Goal: Task Accomplishment & Management: Manage account settings

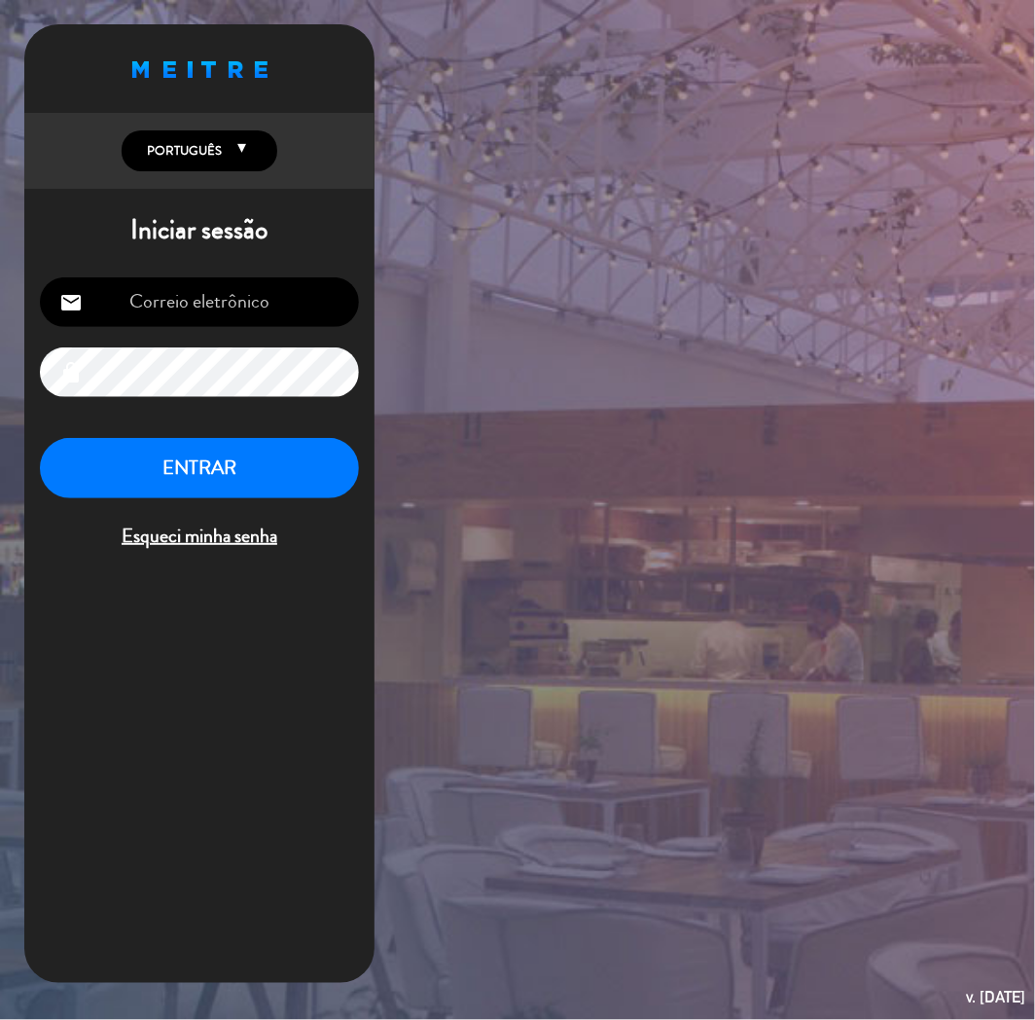
type input "[EMAIL_ADDRESS][DOMAIN_NAME]"
click at [229, 471] on button "ENTRAR" at bounding box center [199, 468] width 319 height 61
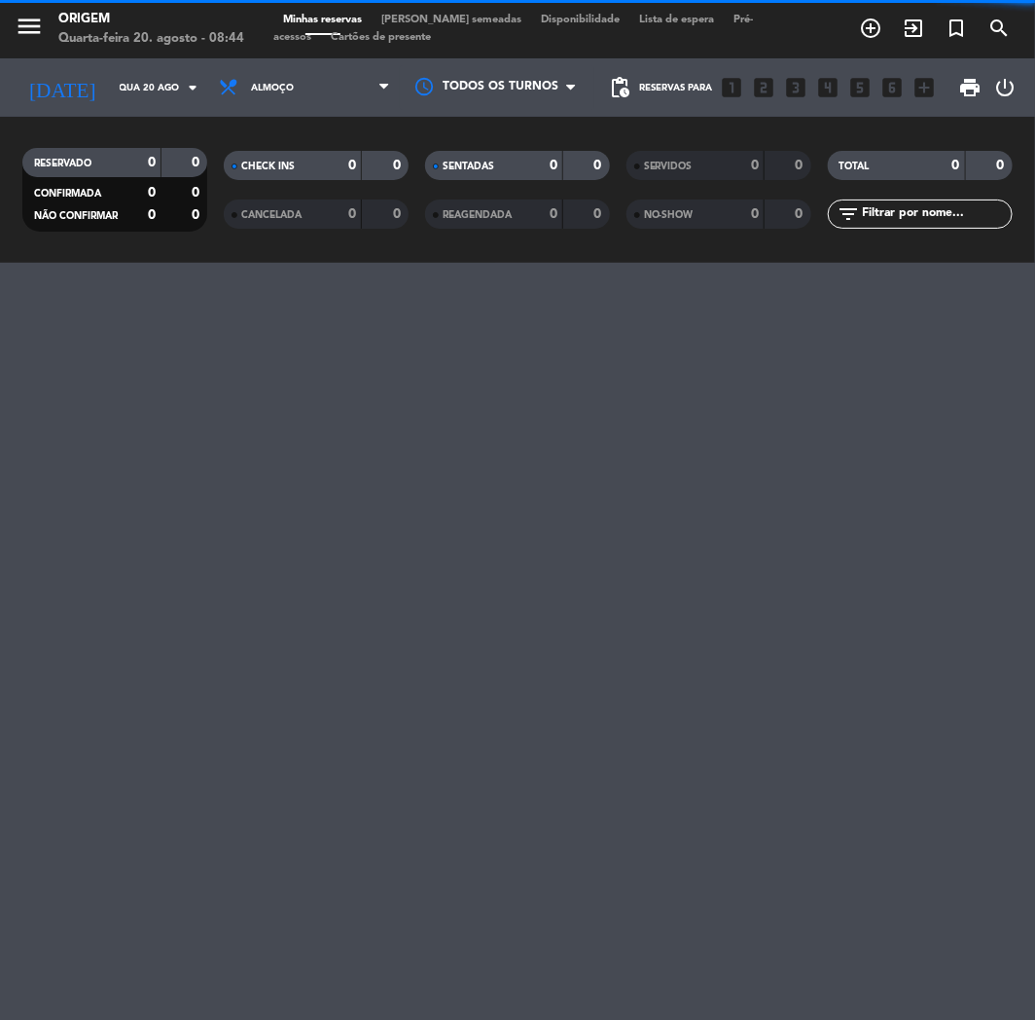
click at [319, 104] on span "Almoço" at bounding box center [304, 87] width 191 height 43
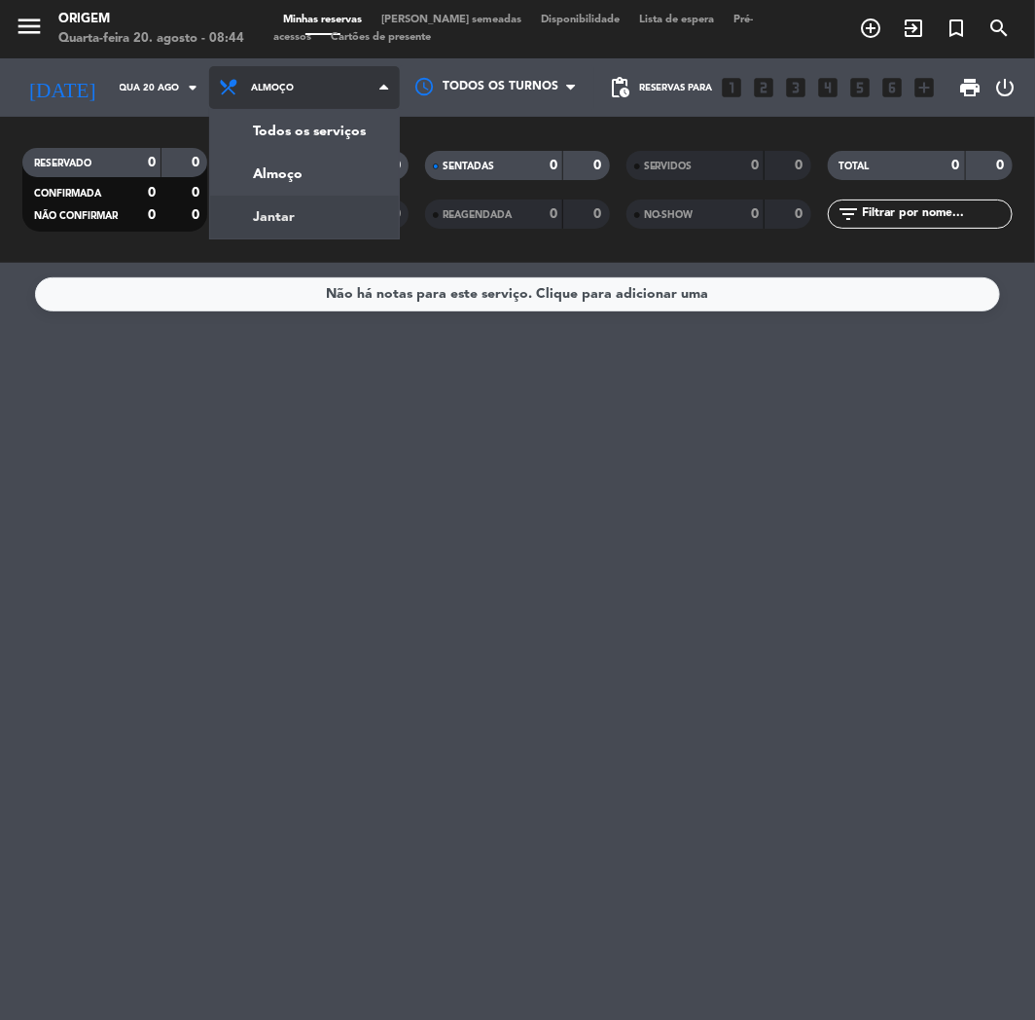
click at [297, 214] on div "menu Origem Quarta-feira 20. agosto - 08:44 Minhas reservas Mesas semeadas Disp…" at bounding box center [517, 131] width 1035 height 263
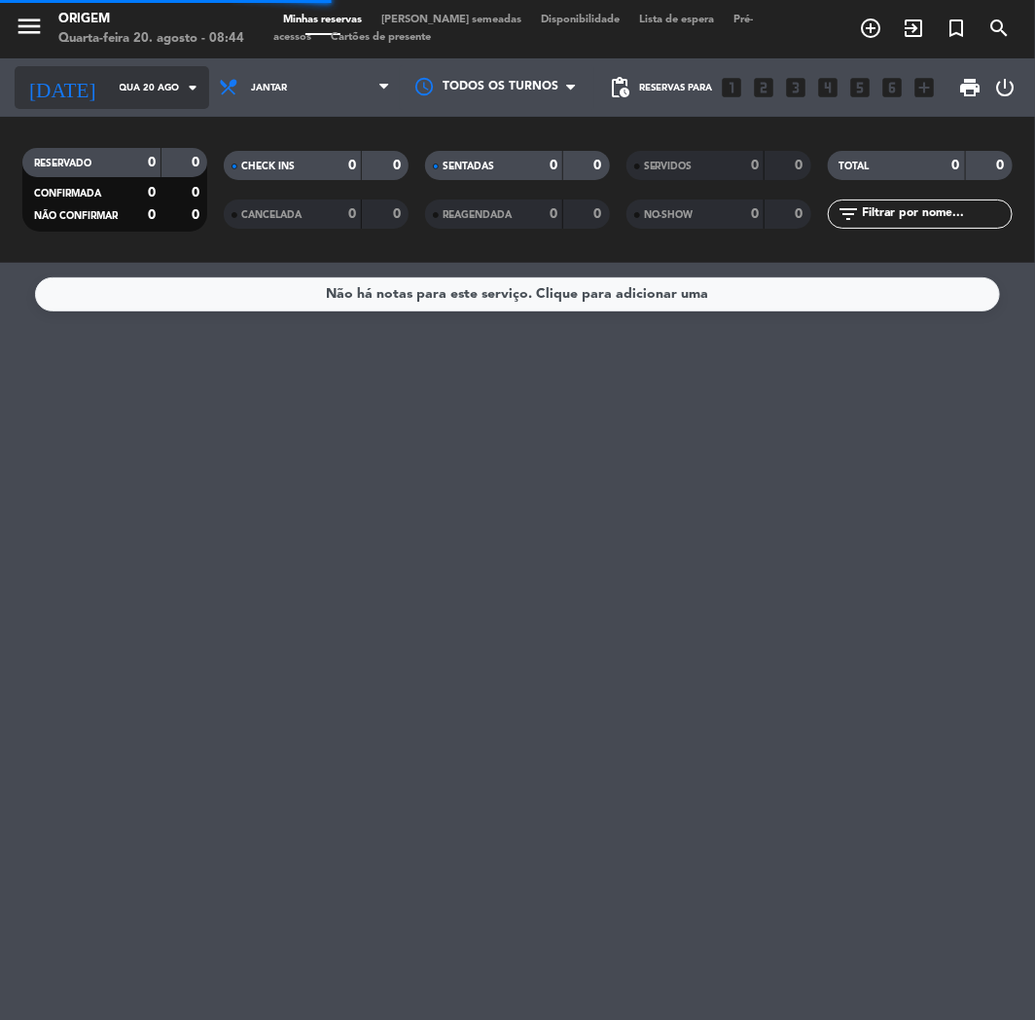
click at [138, 94] on input "Qua 20 ago" at bounding box center [175, 88] width 131 height 30
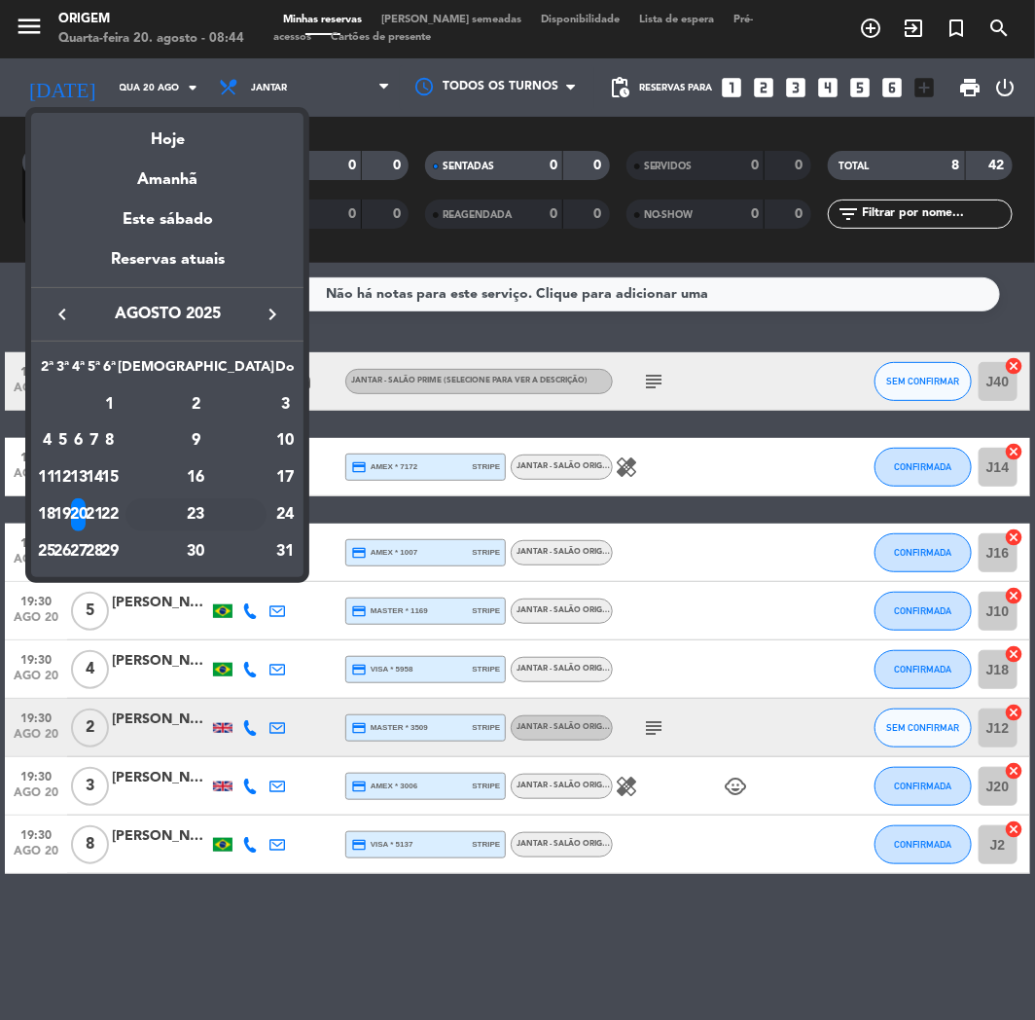
click at [244, 512] on div "23" at bounding box center [196, 514] width 141 height 33
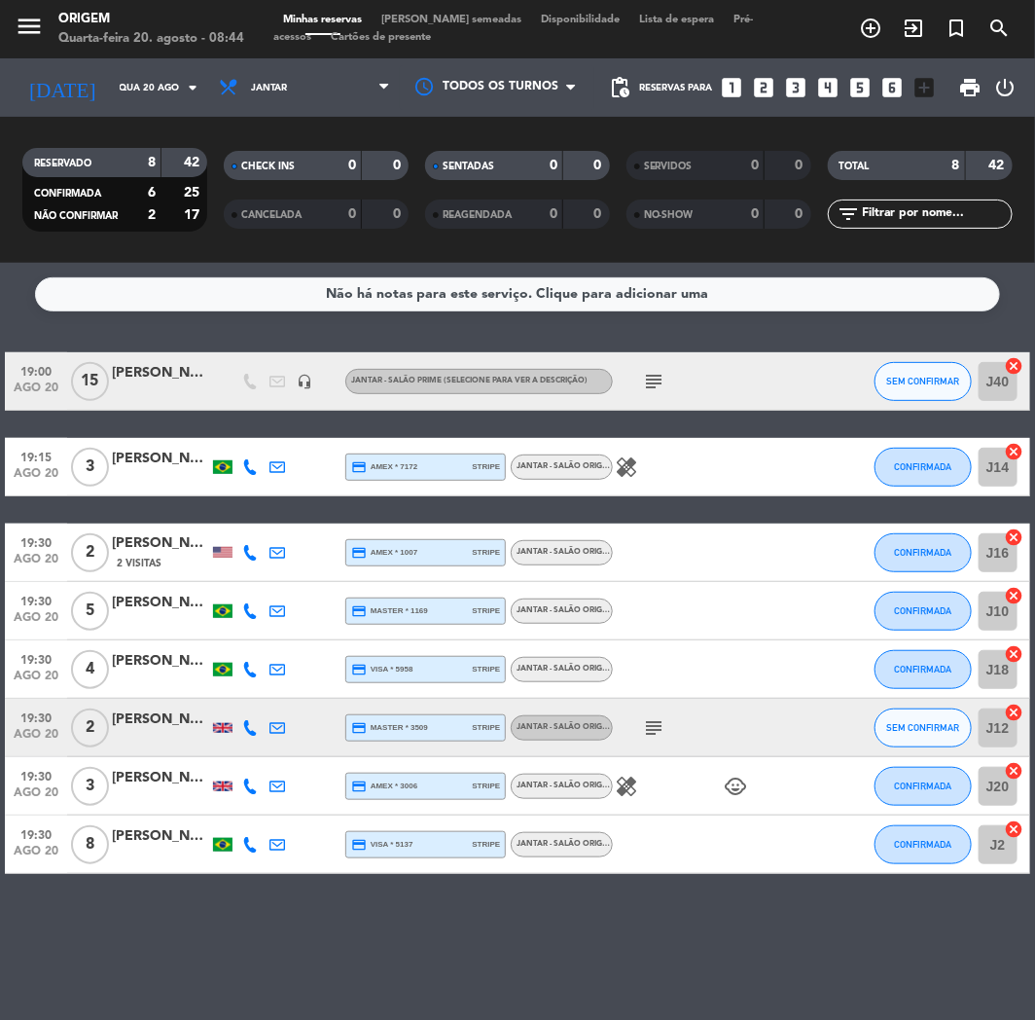
type input "Sáb 23 ago"
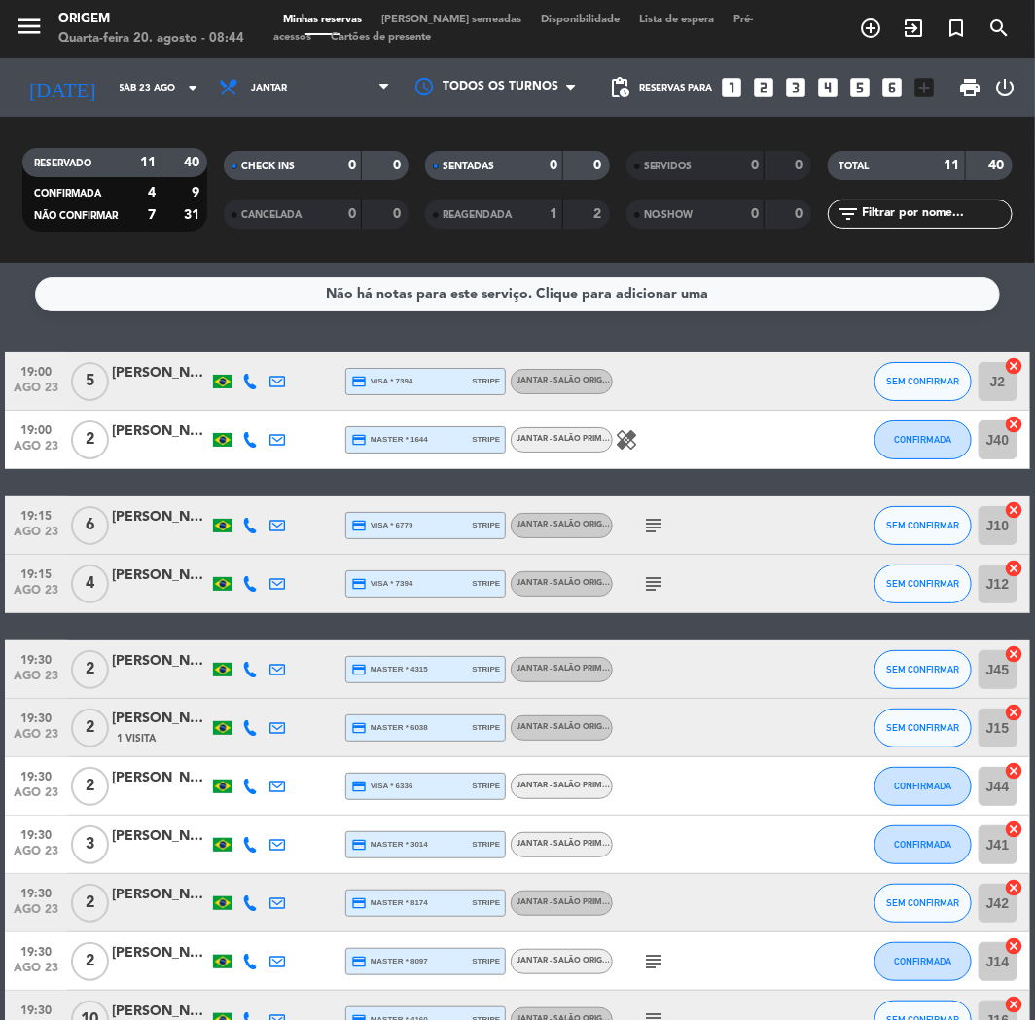
click at [436, 15] on span "[PERSON_NAME] semeadas" at bounding box center [452, 20] width 160 height 11
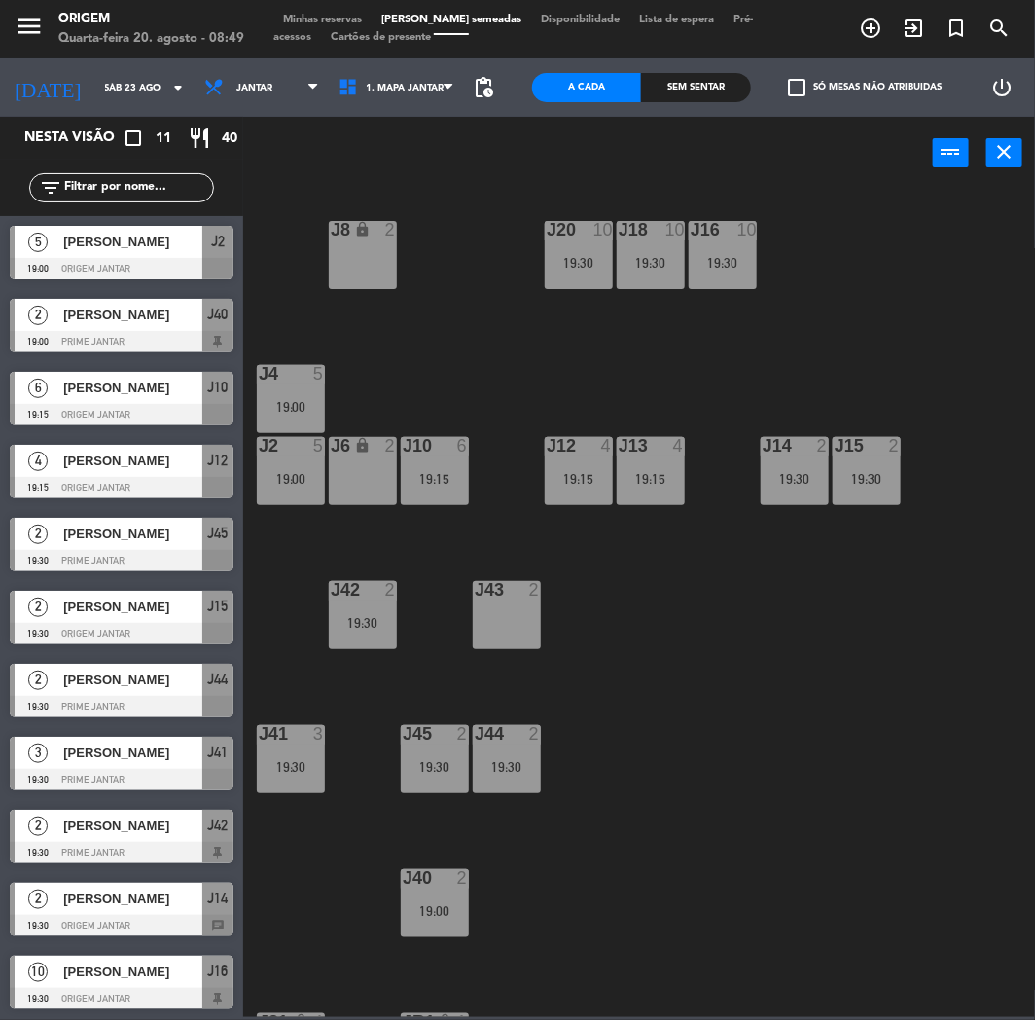
scroll to position [1, 0]
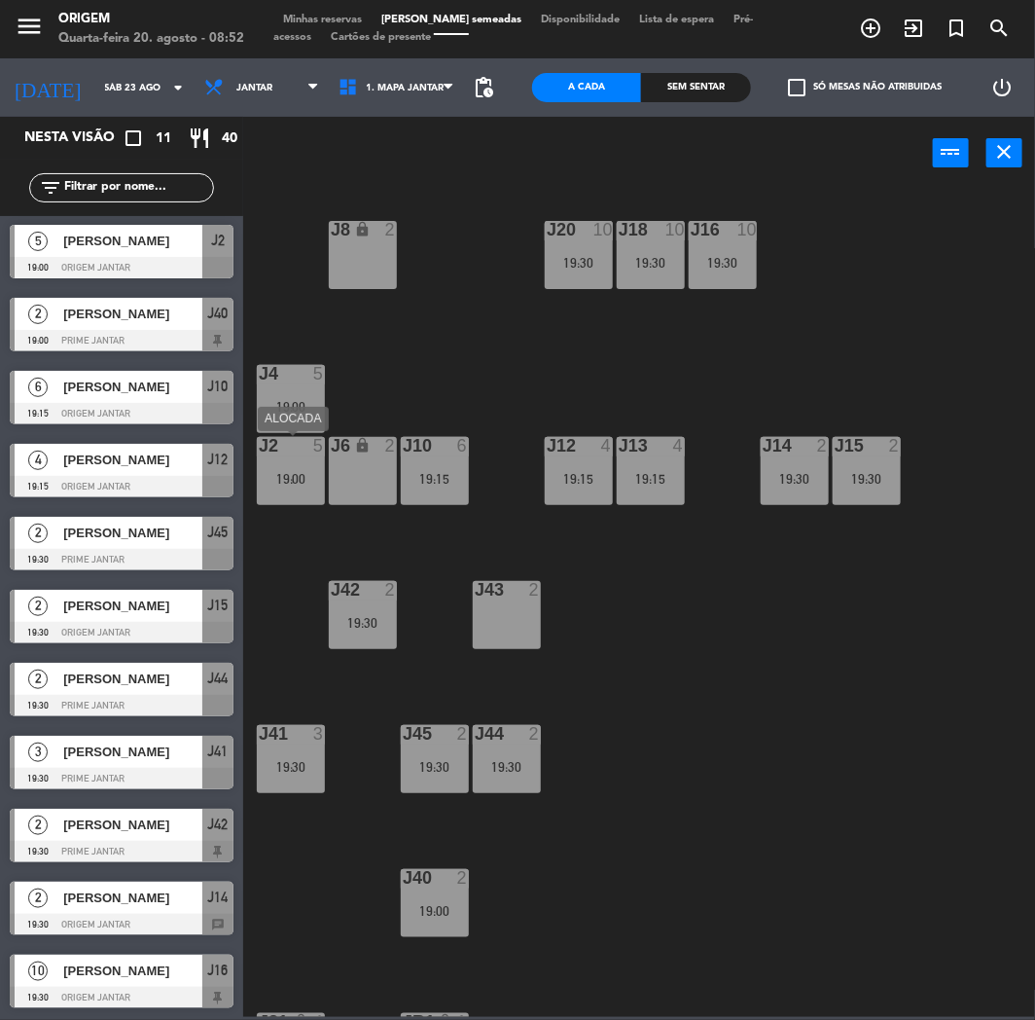
click at [275, 468] on div "J2 5 19:00" at bounding box center [291, 471] width 68 height 68
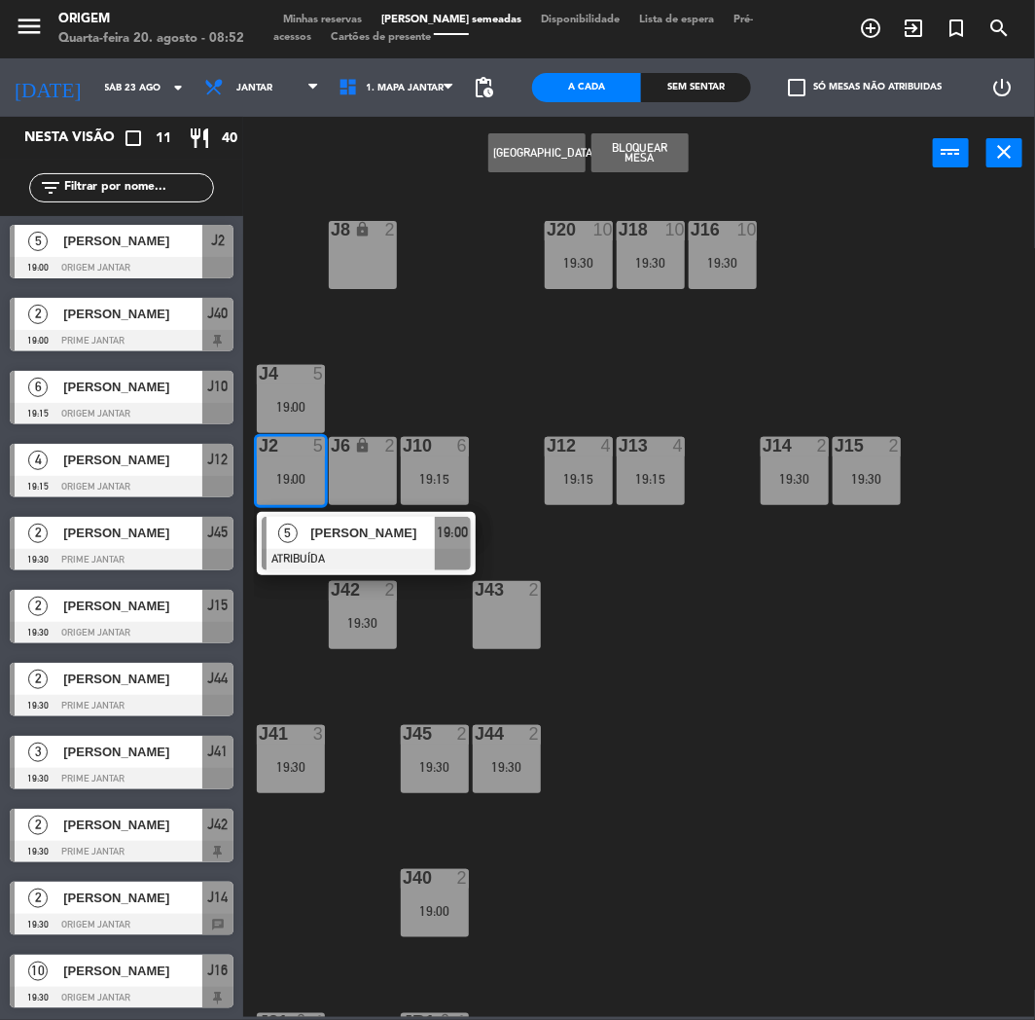
click at [339, 528] on span "[PERSON_NAME]" at bounding box center [372, 532] width 125 height 20
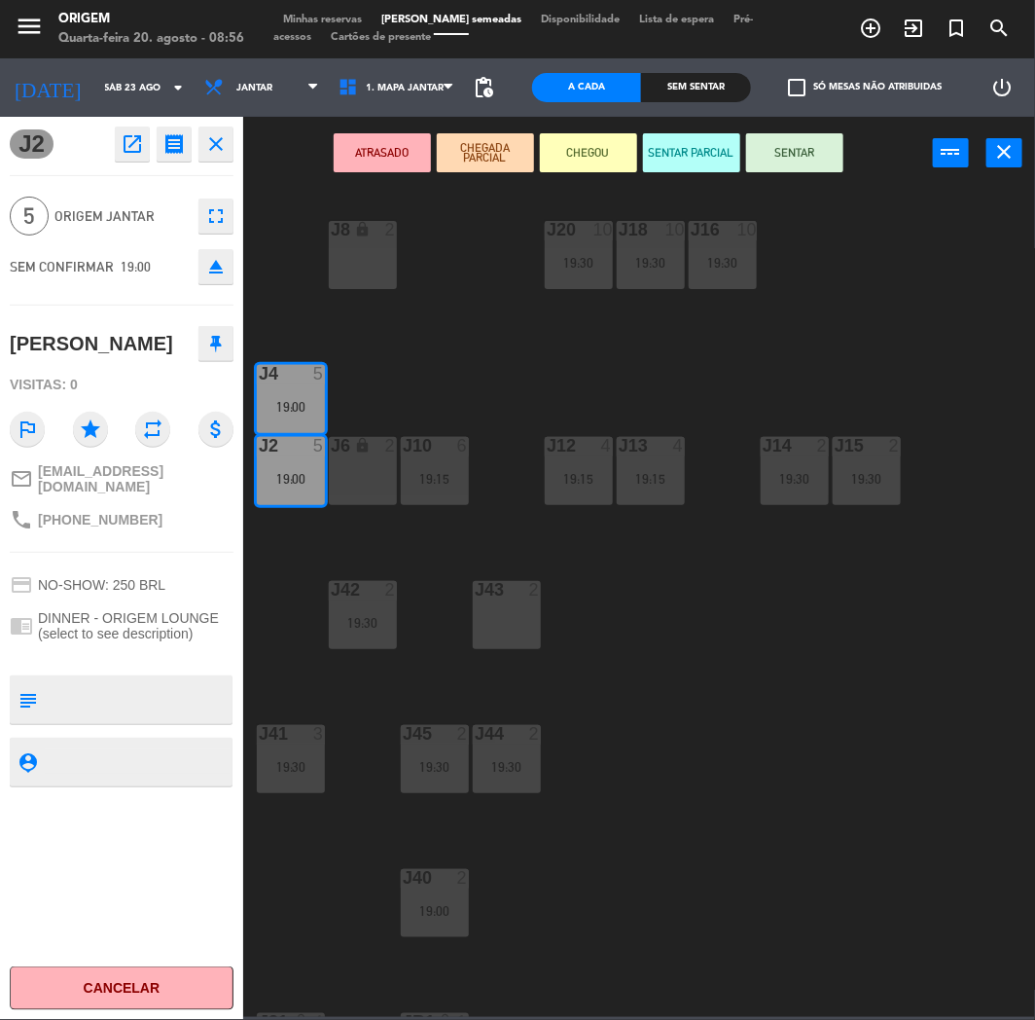
click at [119, 517] on span "[PHONE_NUMBER]" at bounding box center [100, 520] width 125 height 16
copy div "phone"
click at [221, 142] on icon "close" at bounding box center [215, 143] width 23 height 23
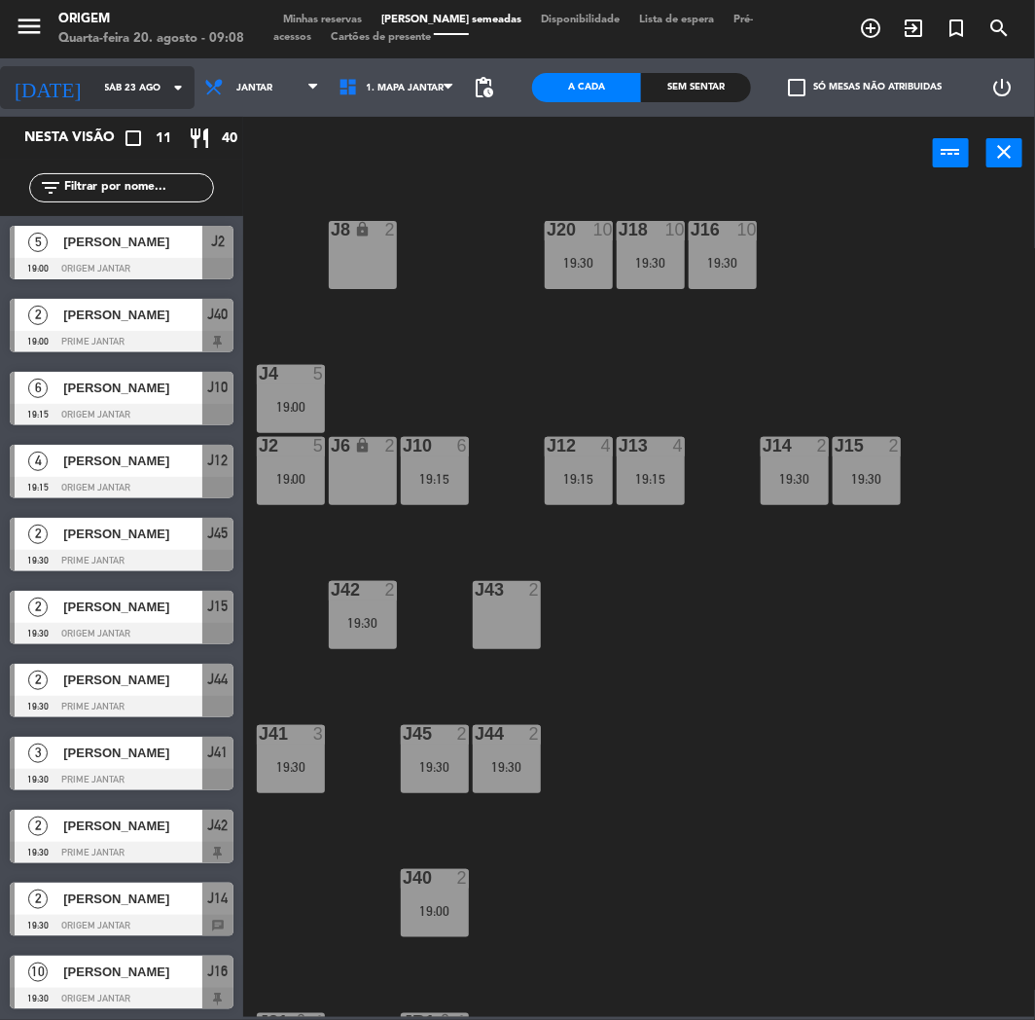
click at [109, 89] on input "Sáb 23 ago" at bounding box center [160, 88] width 131 height 30
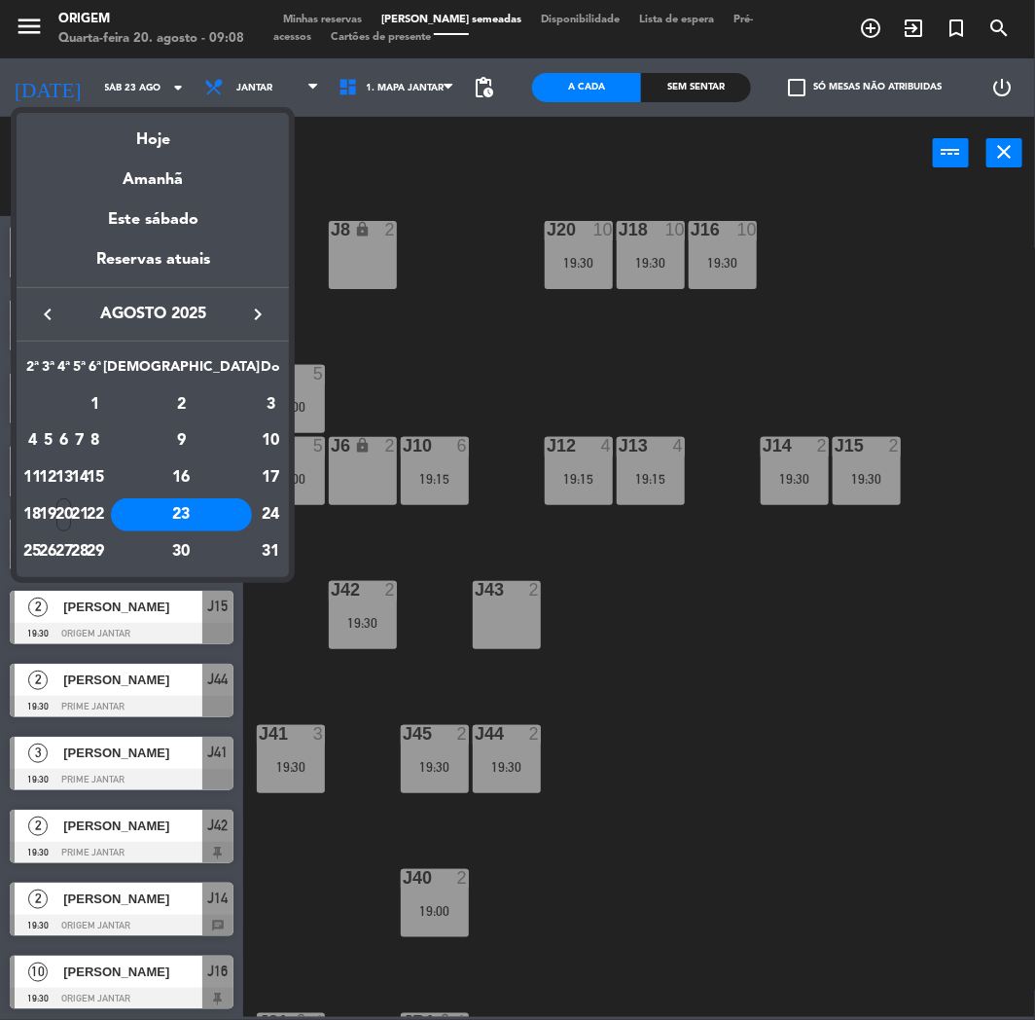
click at [162, 144] on div "Hoje" at bounding box center [153, 133] width 272 height 40
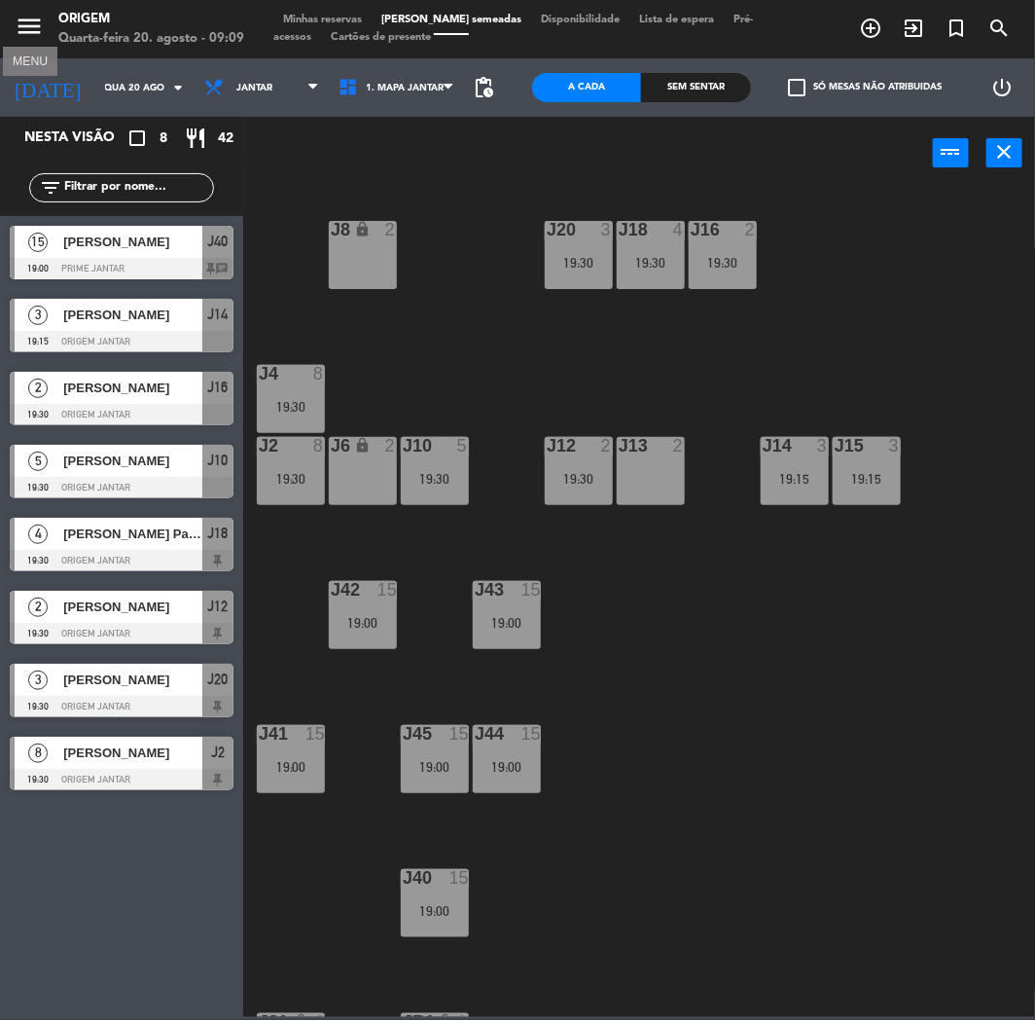
click at [42, 29] on icon "menu" at bounding box center [29, 26] width 29 height 29
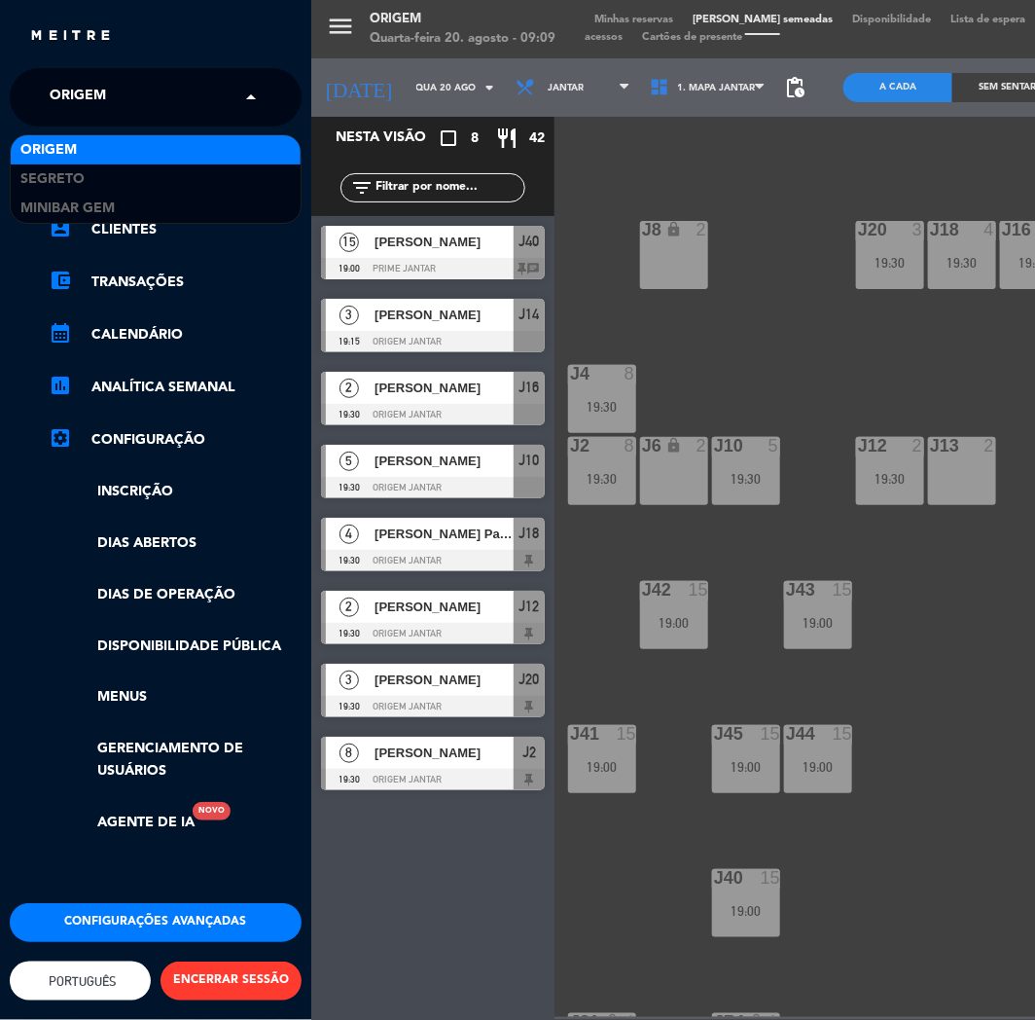
click at [92, 100] on span "Origem" at bounding box center [78, 97] width 56 height 41
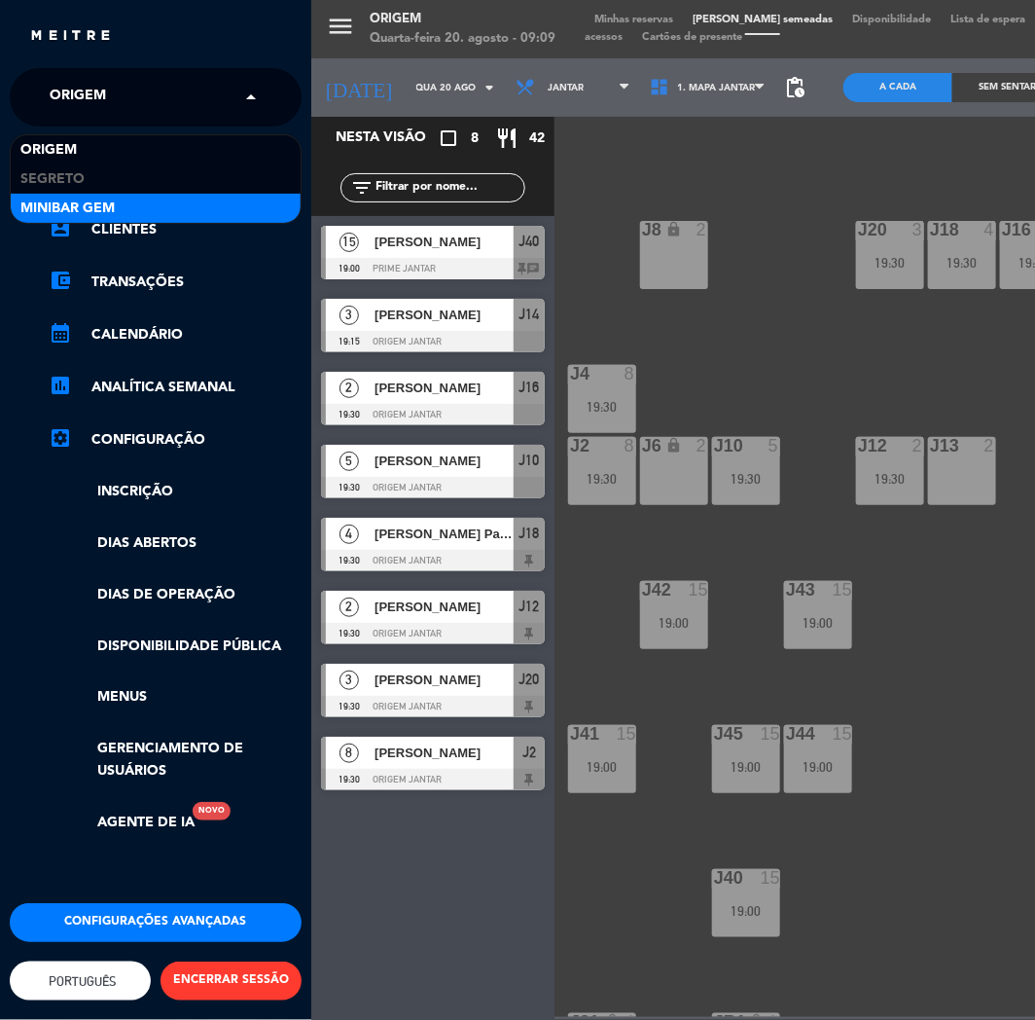
click at [64, 212] on span "MiniBar Gem" at bounding box center [67, 209] width 94 height 22
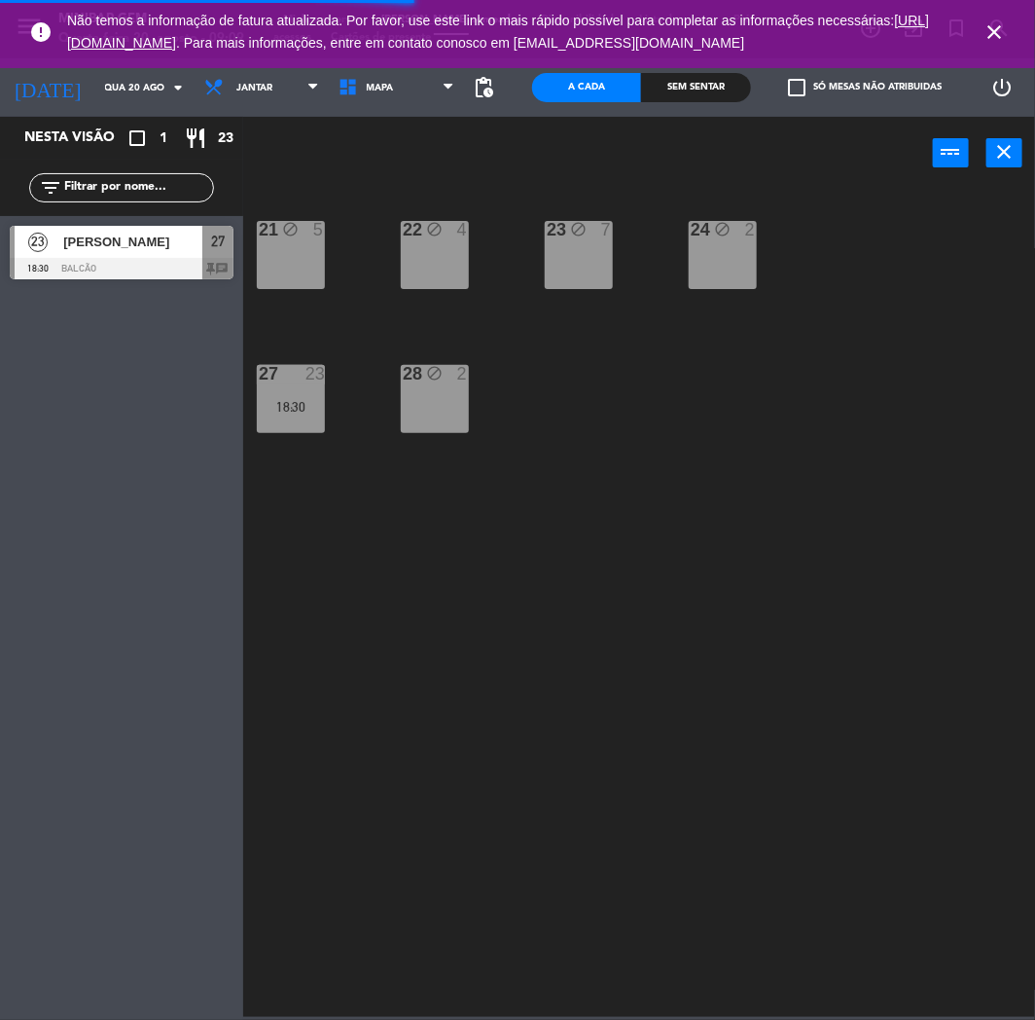
click at [1004, 37] on icon "close" at bounding box center [994, 31] width 23 height 23
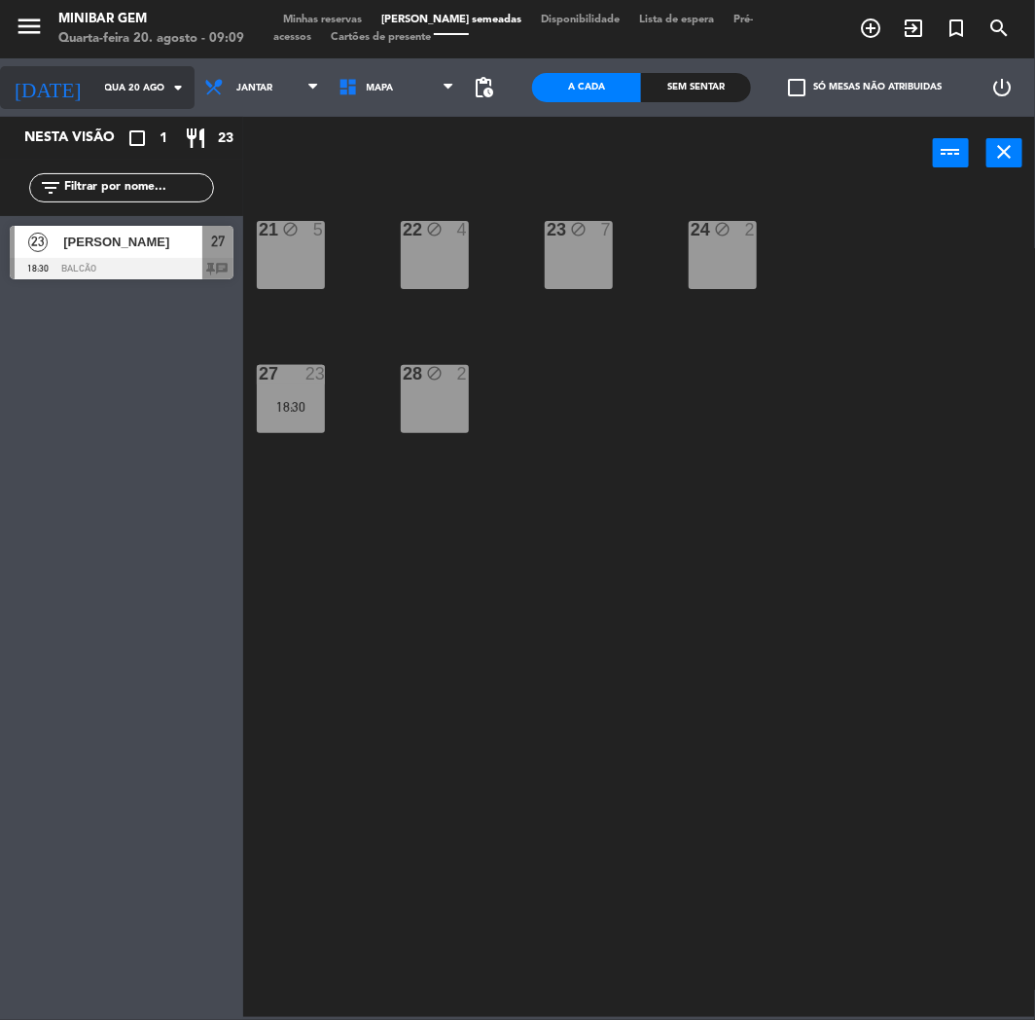
click at [156, 101] on input "Qua 20 ago" at bounding box center [160, 88] width 131 height 30
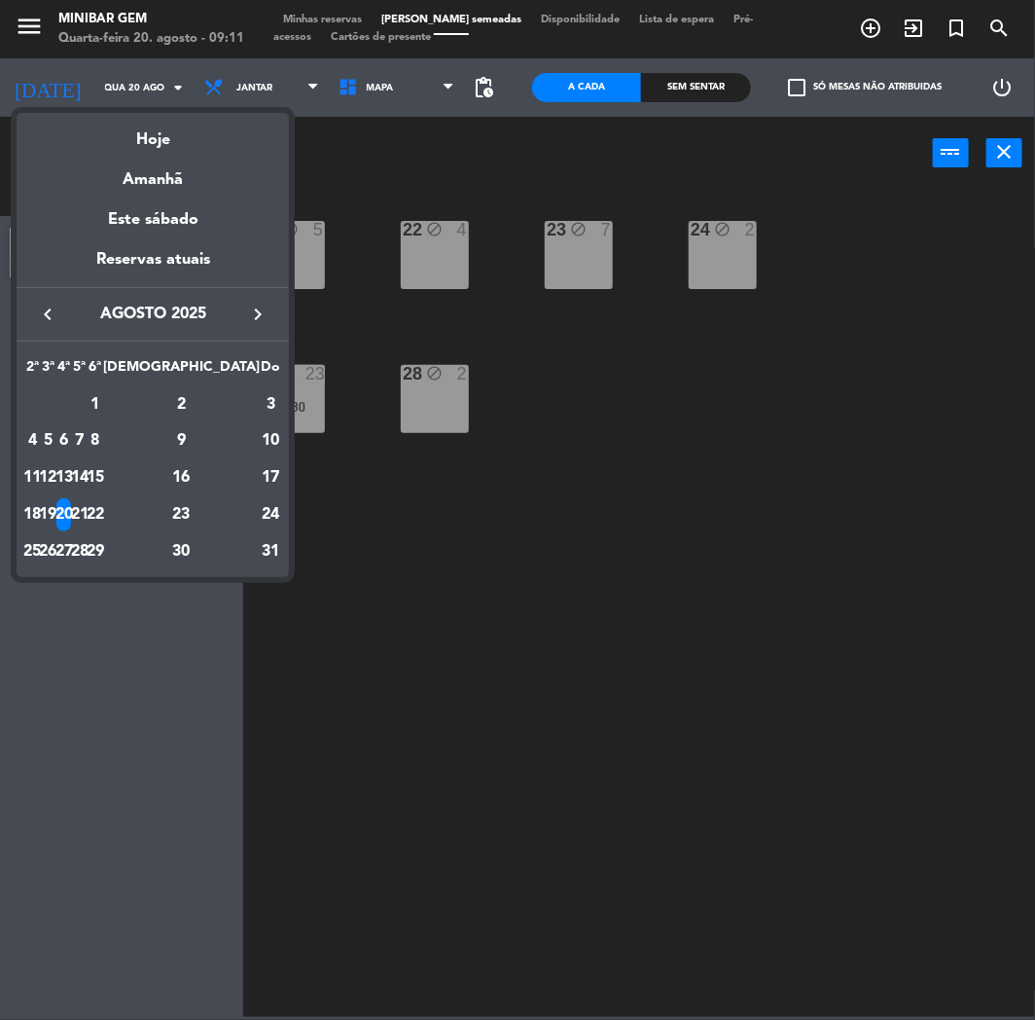
click at [325, 147] on div at bounding box center [517, 510] width 1035 height 1020
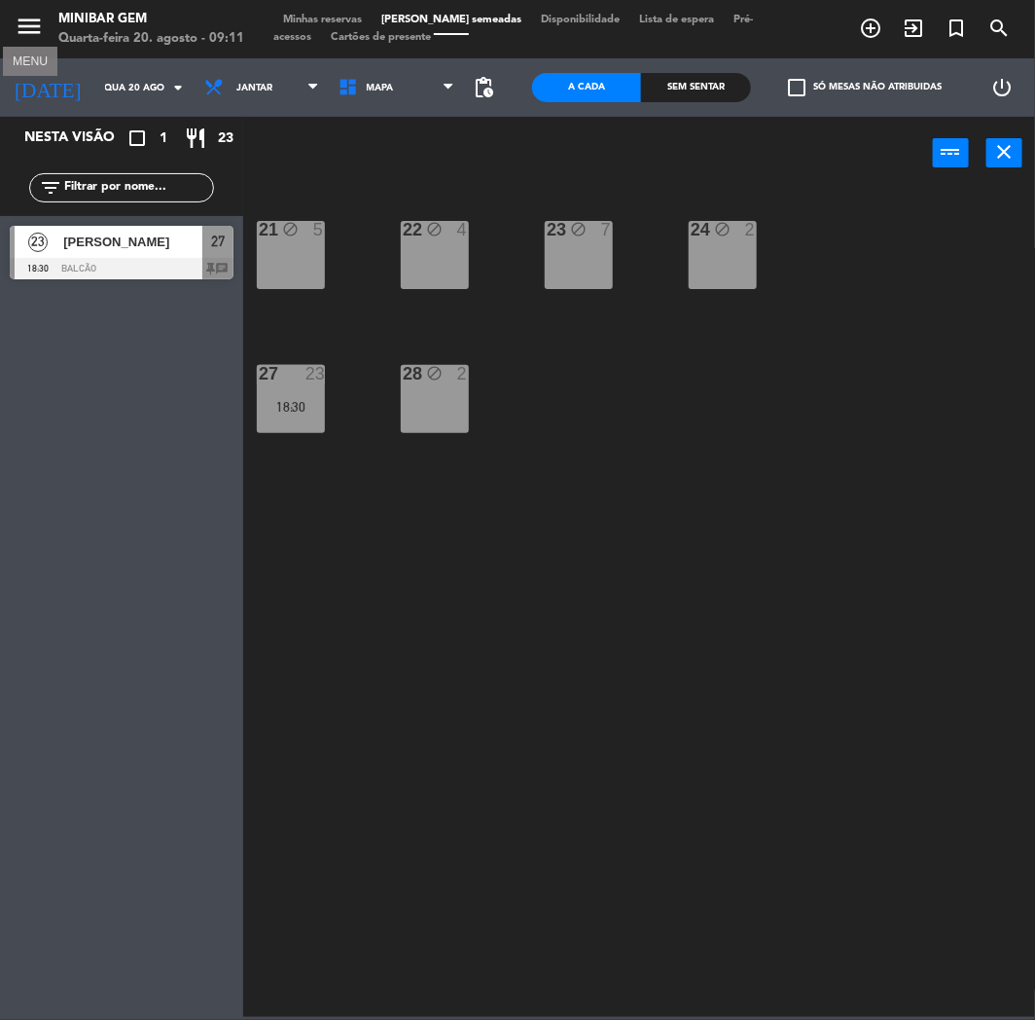
click at [36, 31] on icon "menu" at bounding box center [29, 26] width 29 height 29
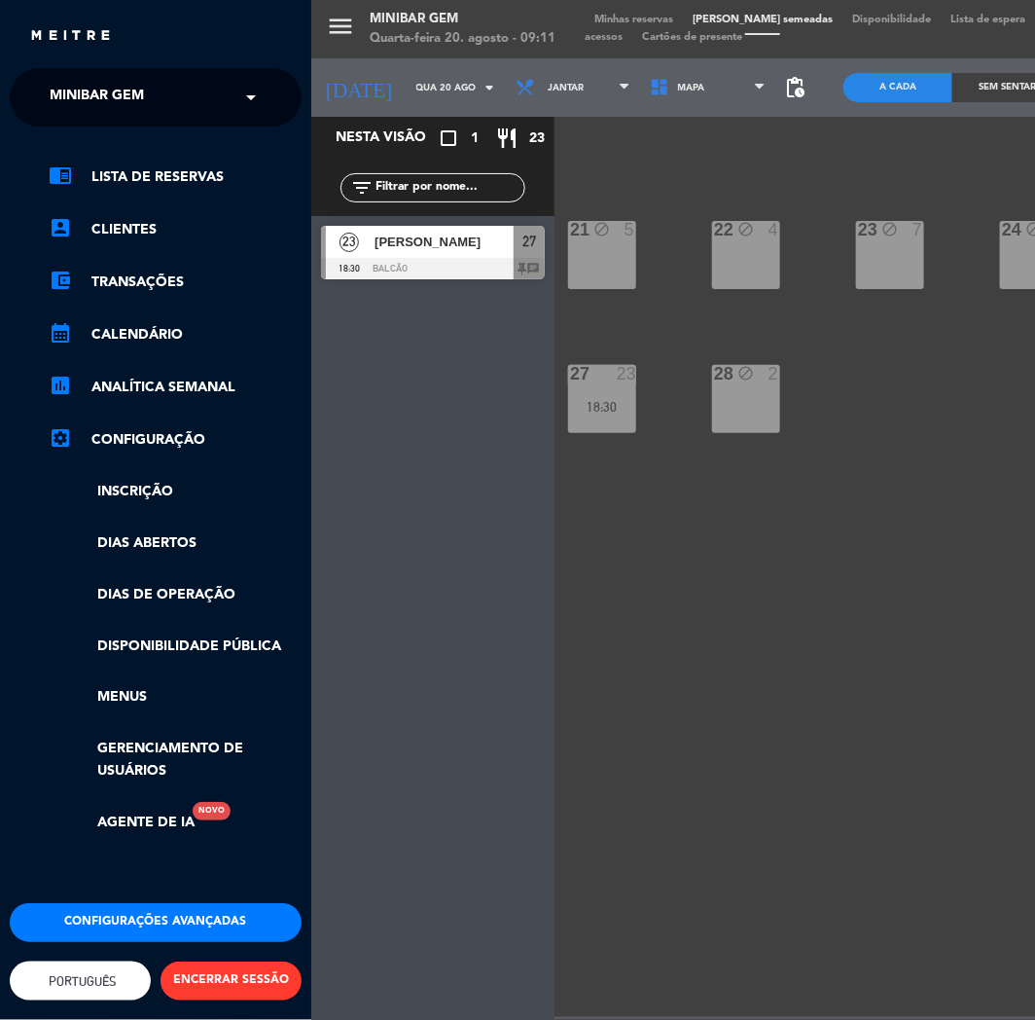
click at [79, 102] on span "MiniBar Gem" at bounding box center [97, 97] width 94 height 41
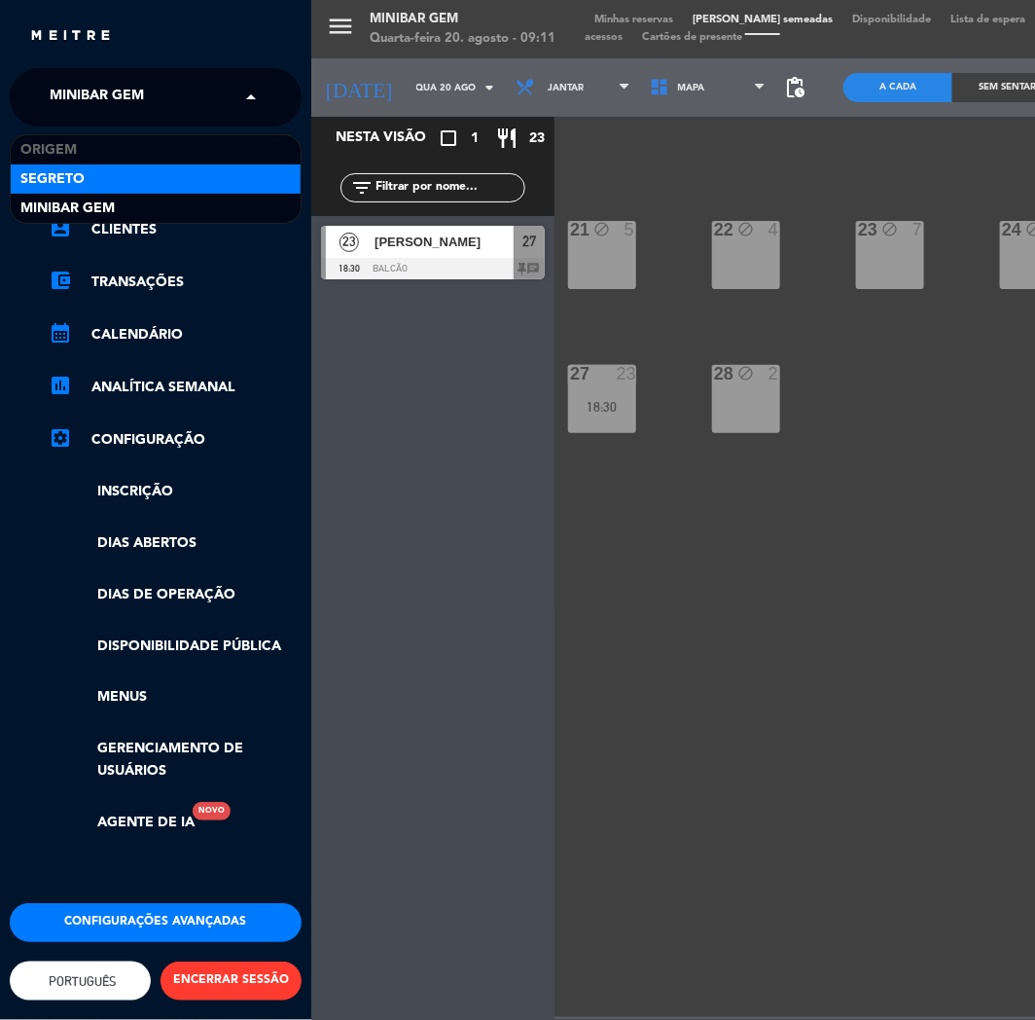
click at [60, 171] on span "Segreto" at bounding box center [52, 179] width 64 height 22
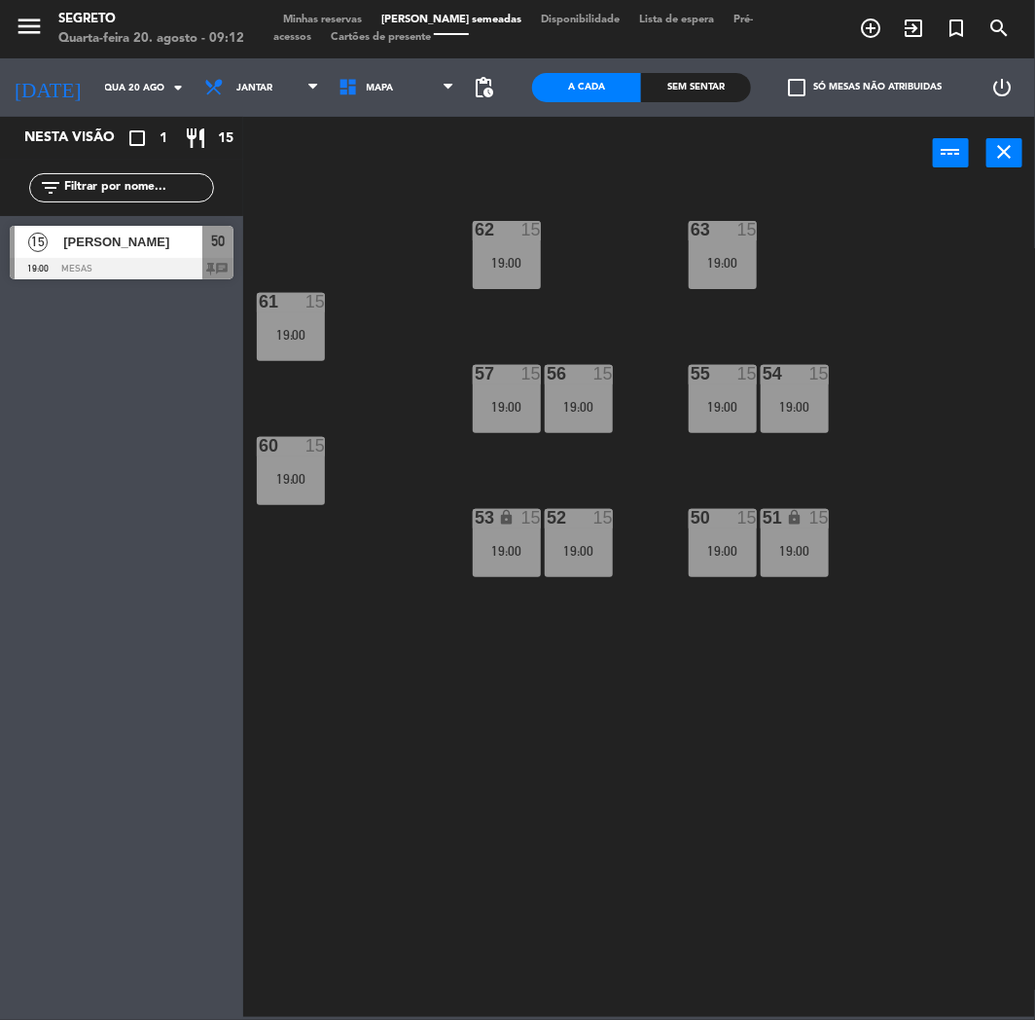
click at [100, 226] on div "15 [PERSON_NAME] 19:00 Mesas 50 chat" at bounding box center [121, 252] width 243 height 73
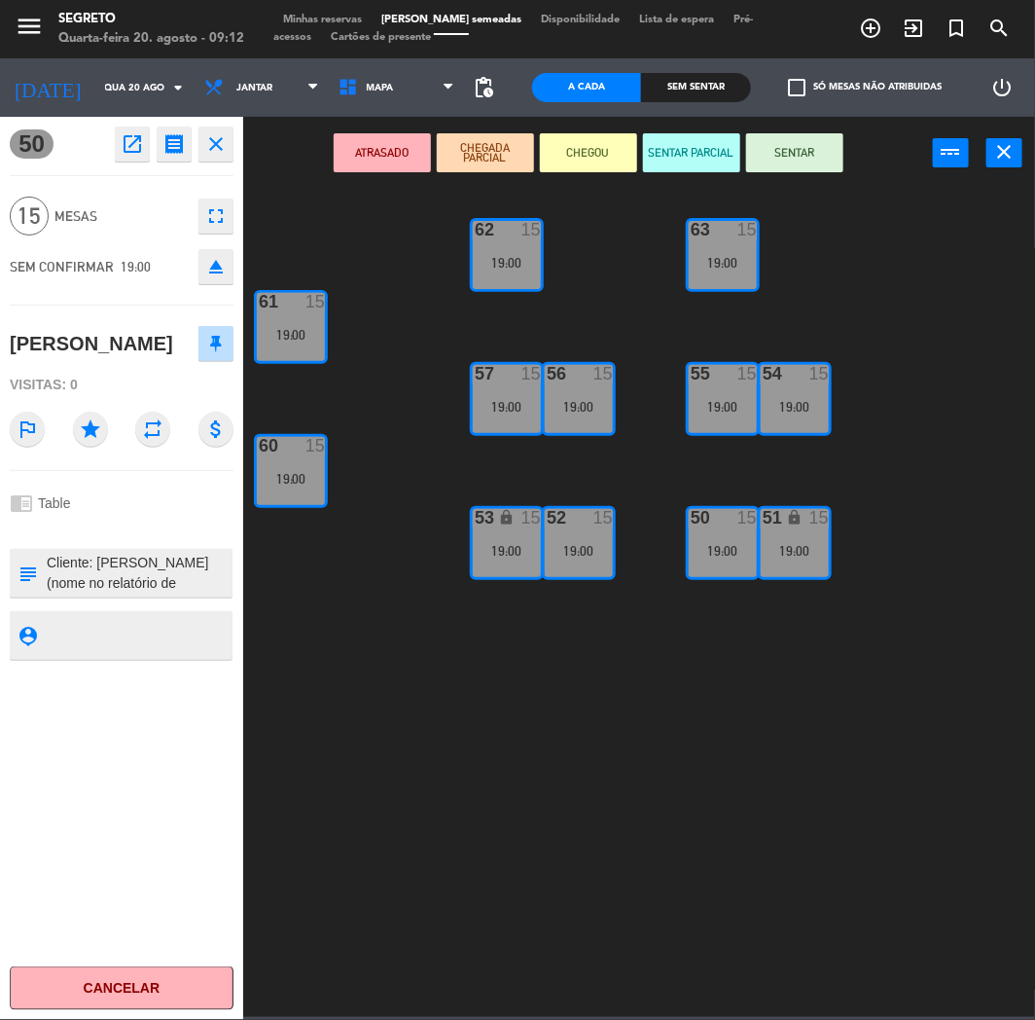
click at [214, 148] on icon "close" at bounding box center [215, 143] width 23 height 23
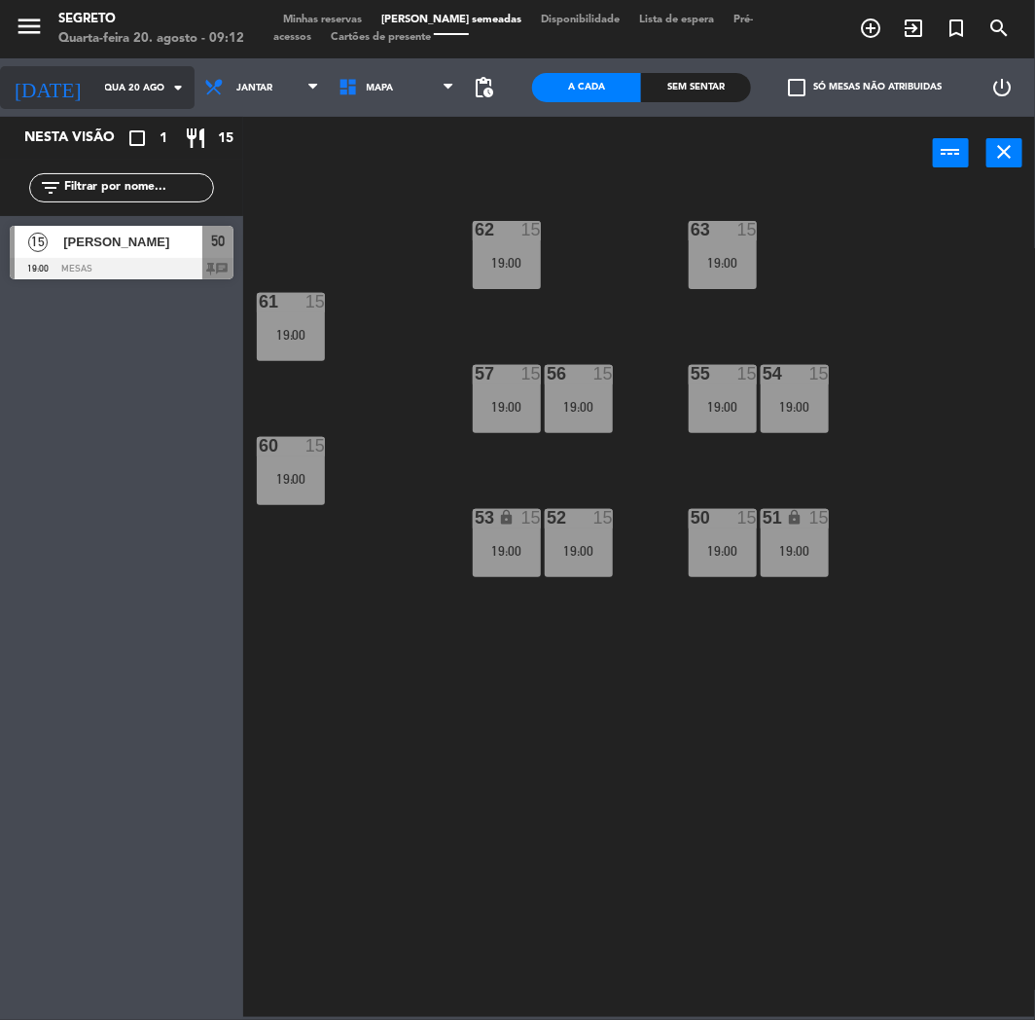
click at [110, 107] on div "[DATE] [DATE] arrow_drop_down" at bounding box center [97, 87] width 195 height 43
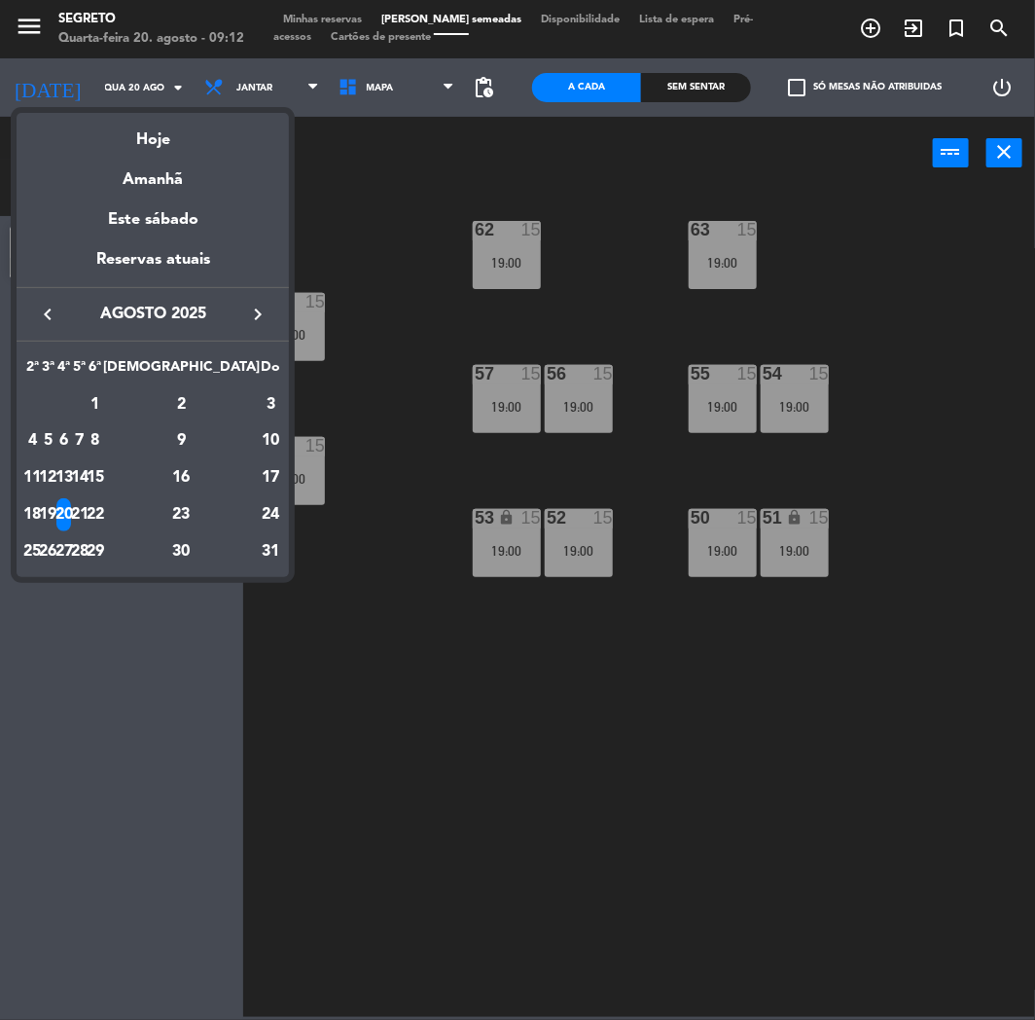
click at [88, 509] on div "21" at bounding box center [80, 514] width 15 height 33
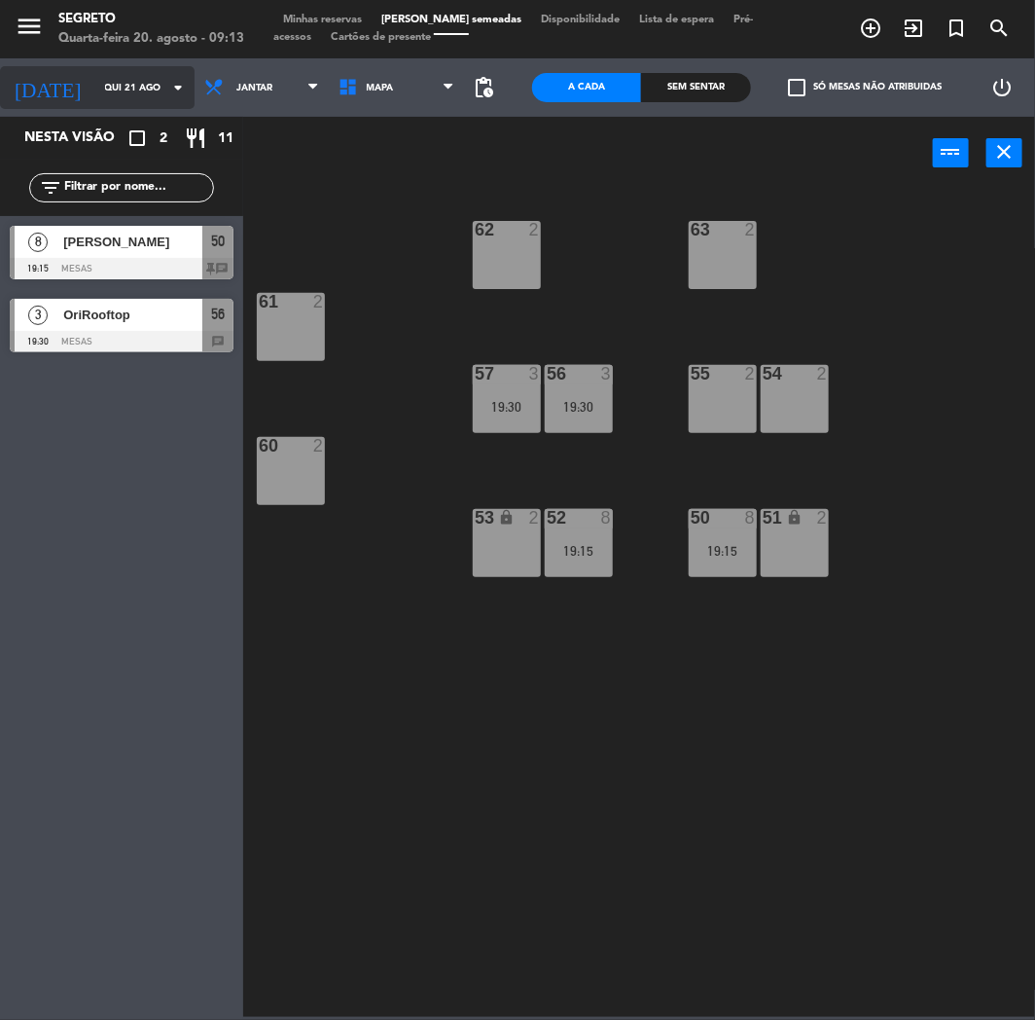
click at [95, 99] on input "Qui 21 ago" at bounding box center [160, 88] width 131 height 30
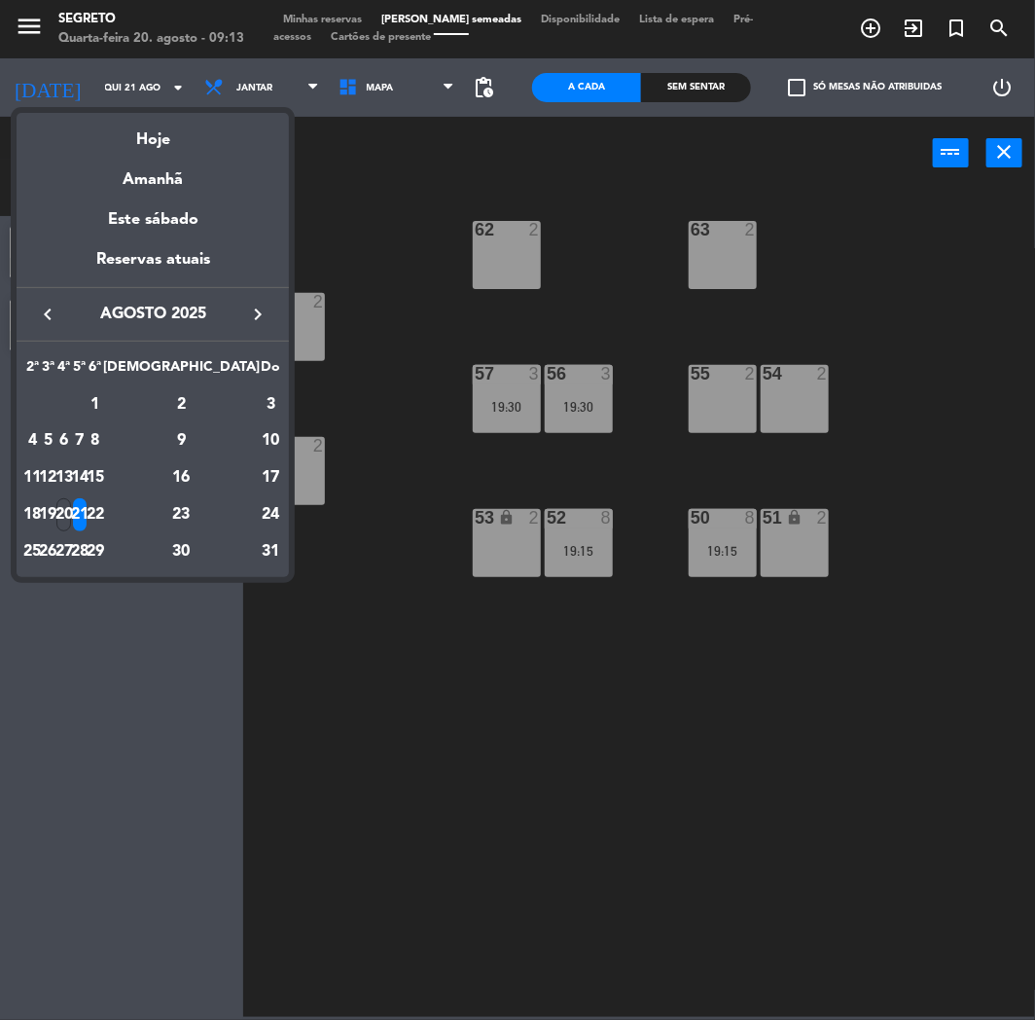
drag, startPoint x: 187, startPoint y: 513, endPoint x: 208, endPoint y: 452, distance: 64.0
click at [103, 513] on div "22" at bounding box center [96, 514] width 15 height 33
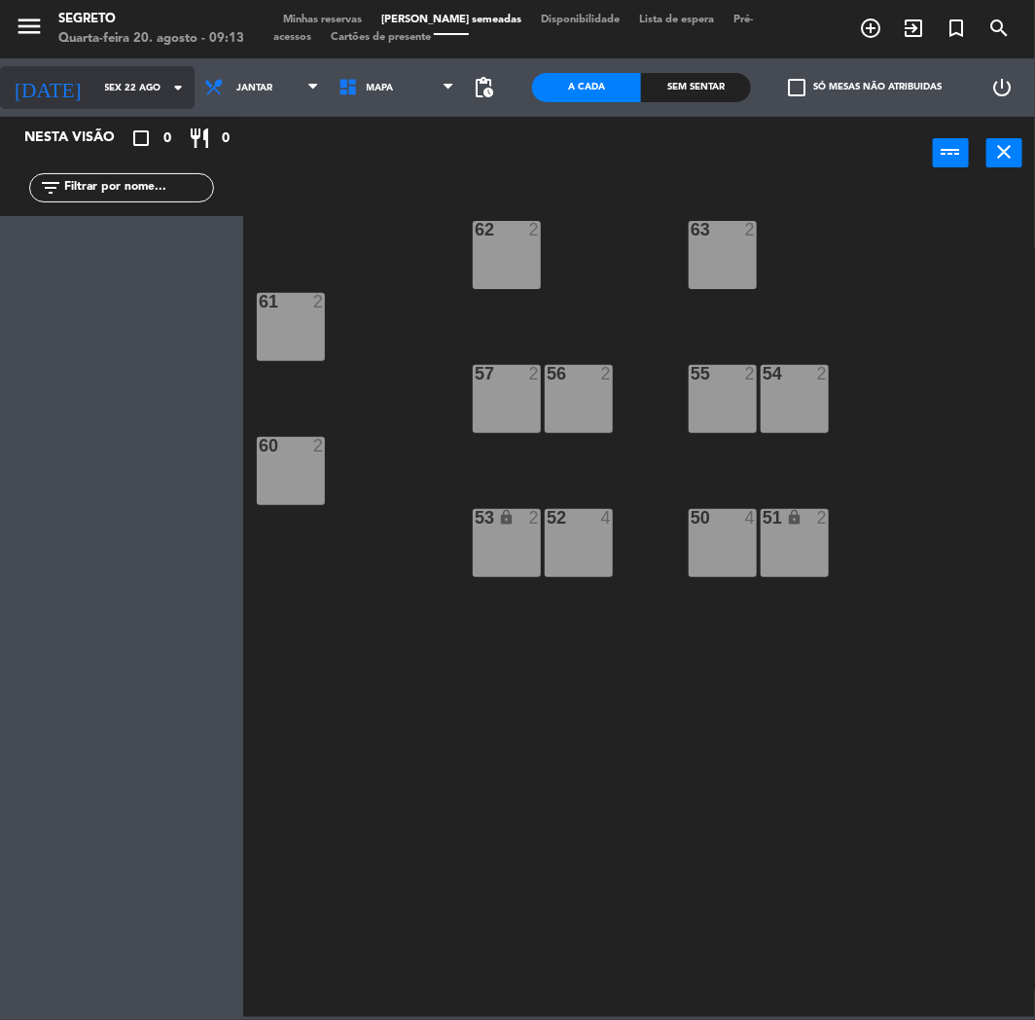
click at [137, 84] on input "Sex 22 ago" at bounding box center [160, 88] width 131 height 30
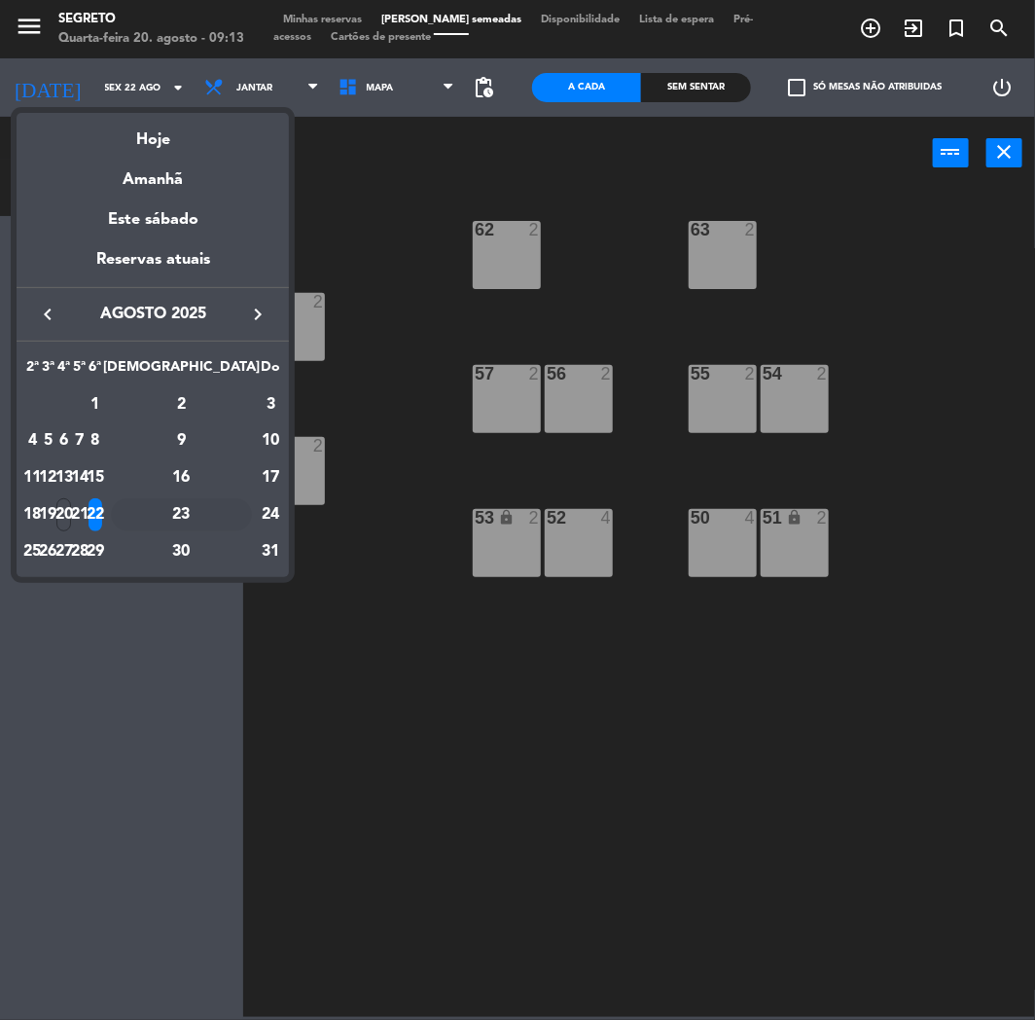
click at [222, 517] on div "23" at bounding box center [181, 514] width 141 height 33
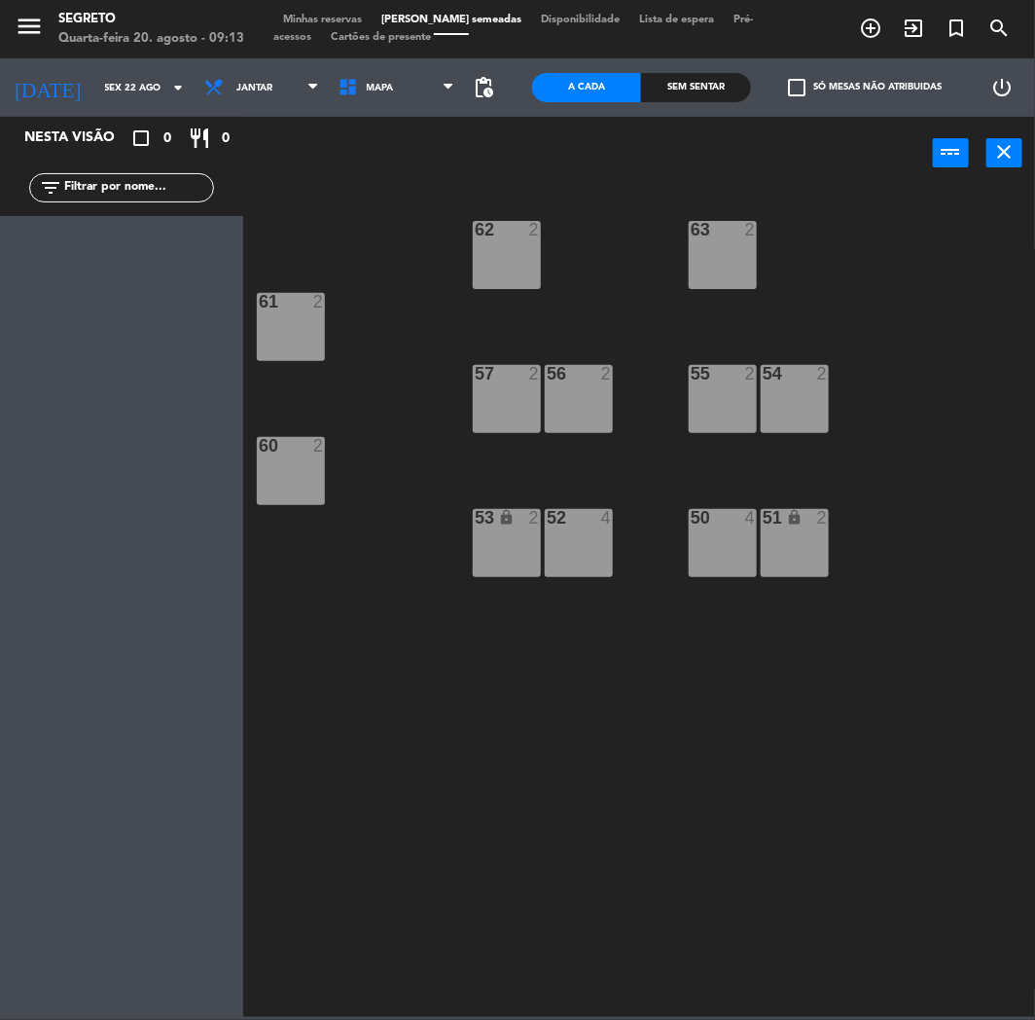
type input "Sáb 23 ago"
